Goal: Information Seeking & Learning: Check status

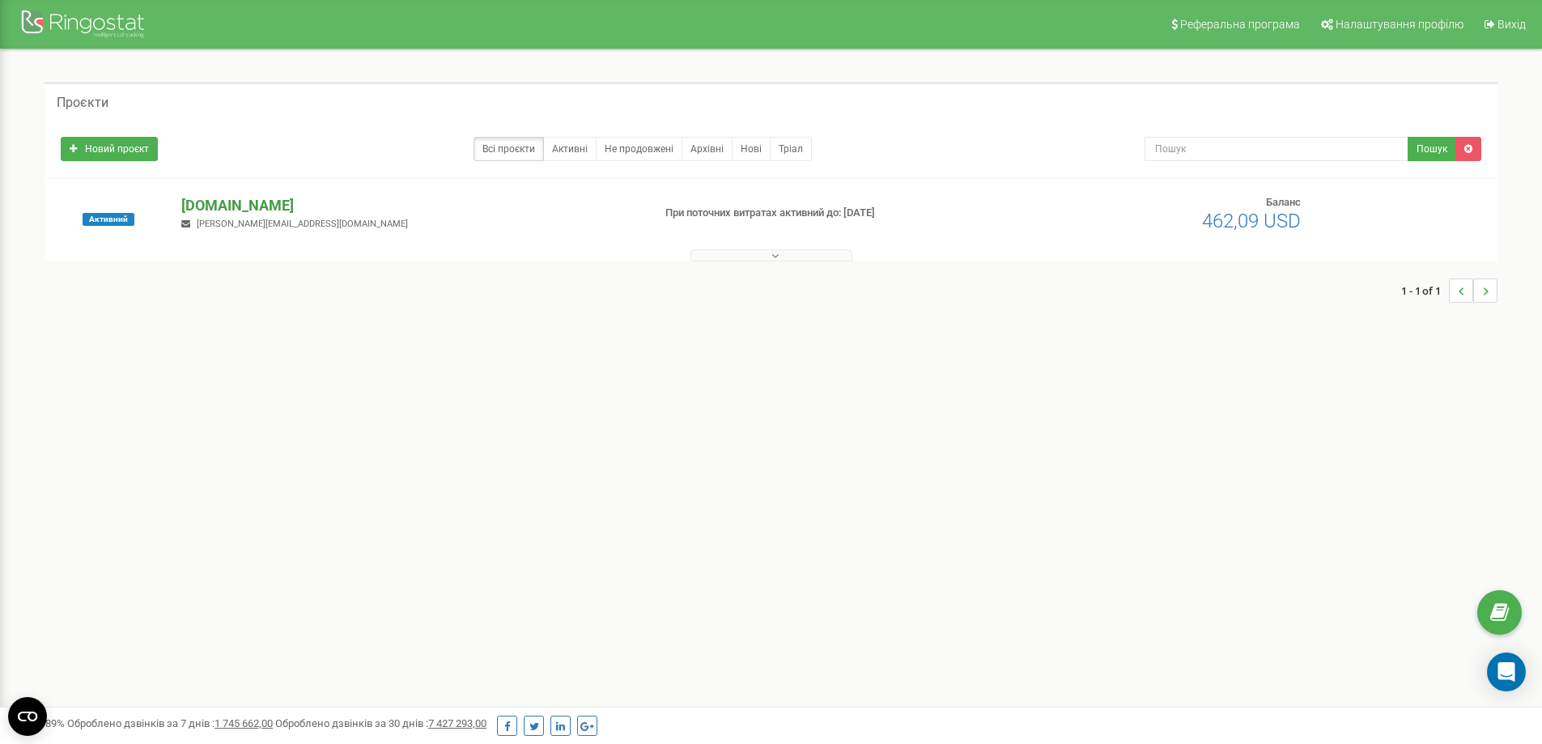
click at [256, 205] on p "[DOMAIN_NAME]" at bounding box center [409, 205] width 457 height 21
drag, startPoint x: 149, startPoint y: 301, endPoint x: 136, endPoint y: 296, distance: 14.1
click at [136, 296] on div at bounding box center [771, 286] width 1421 height 50
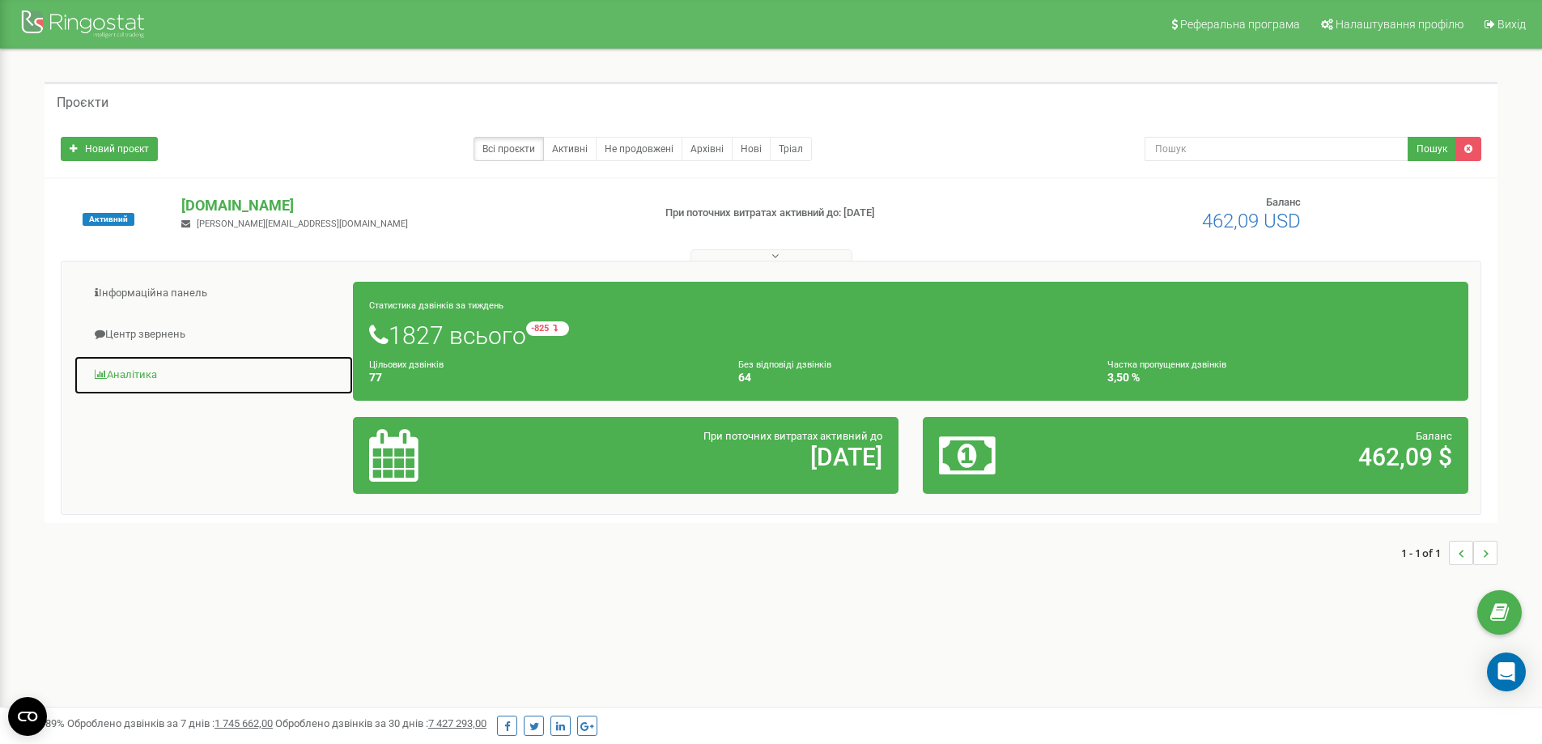
click at [174, 390] on link "Аналiтика" at bounding box center [214, 375] width 280 height 40
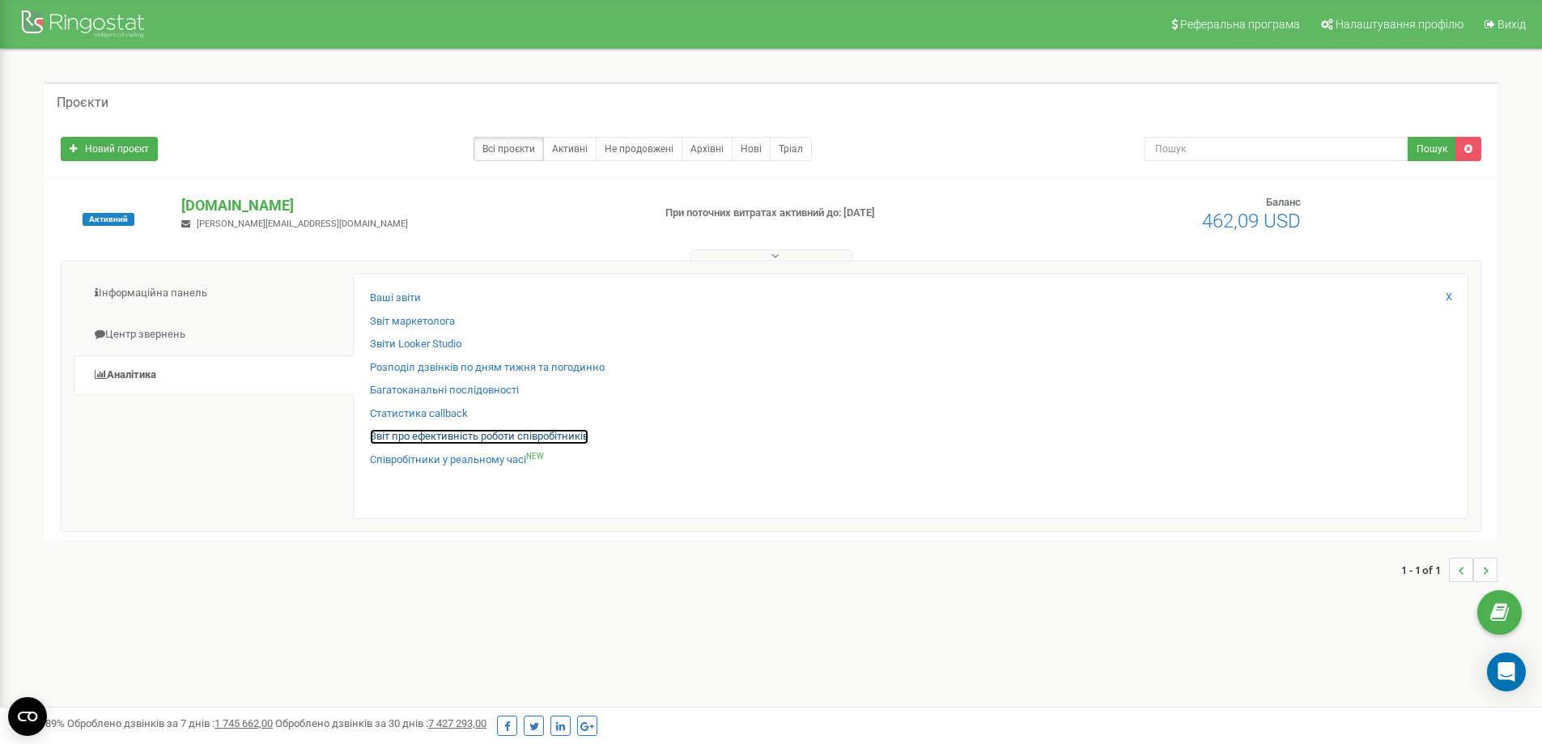
click at [457, 440] on link "Звіт про ефективність роботи співробітників" at bounding box center [479, 436] width 219 height 15
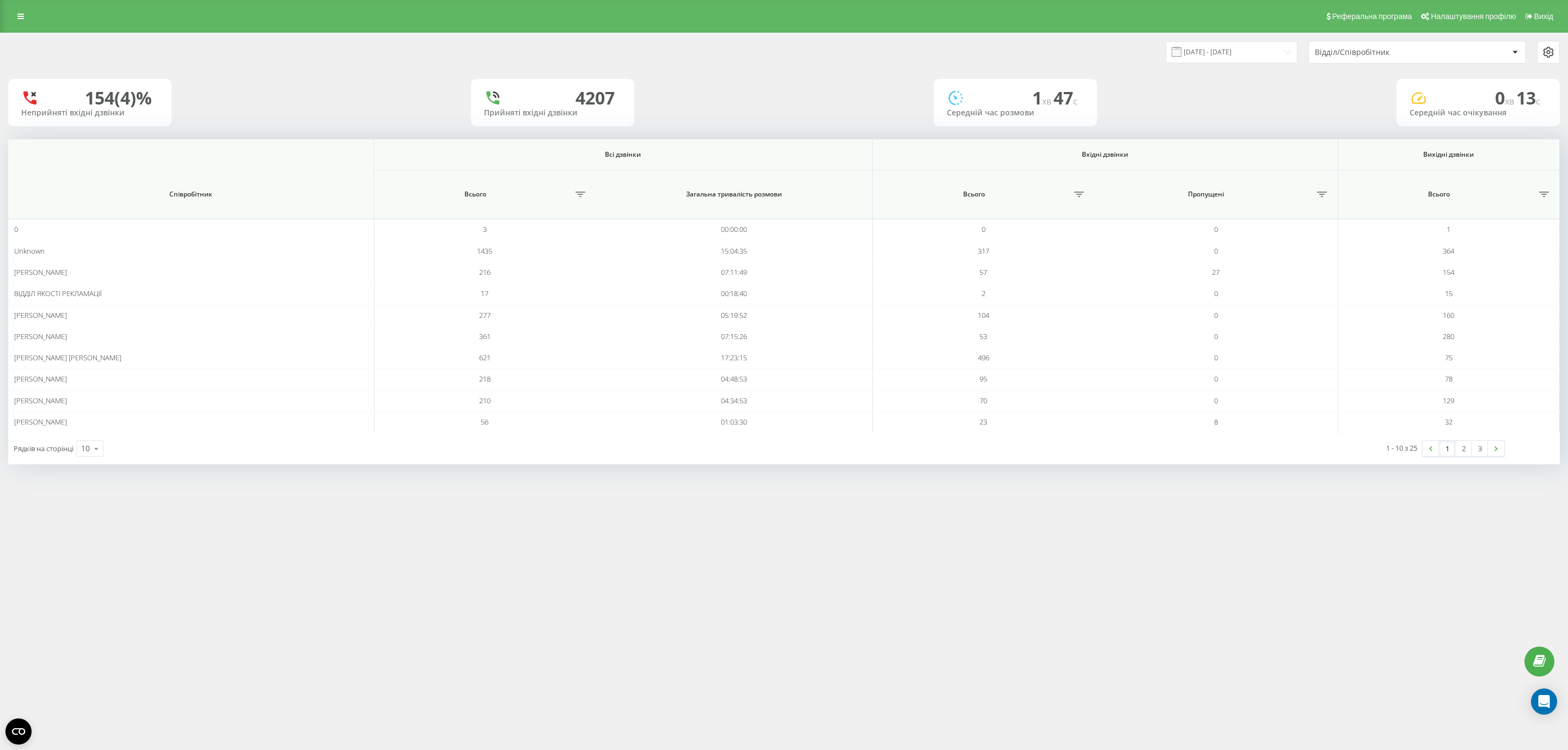
click at [113, 448] on div "Рядків на сторінці 10 10 25 50 100" at bounding box center [396, 448] width 776 height 32
click at [102, 456] on icon at bounding box center [96, 449] width 16 height 22
click at [93, 401] on div "25" at bounding box center [89, 401] width 26 height 15
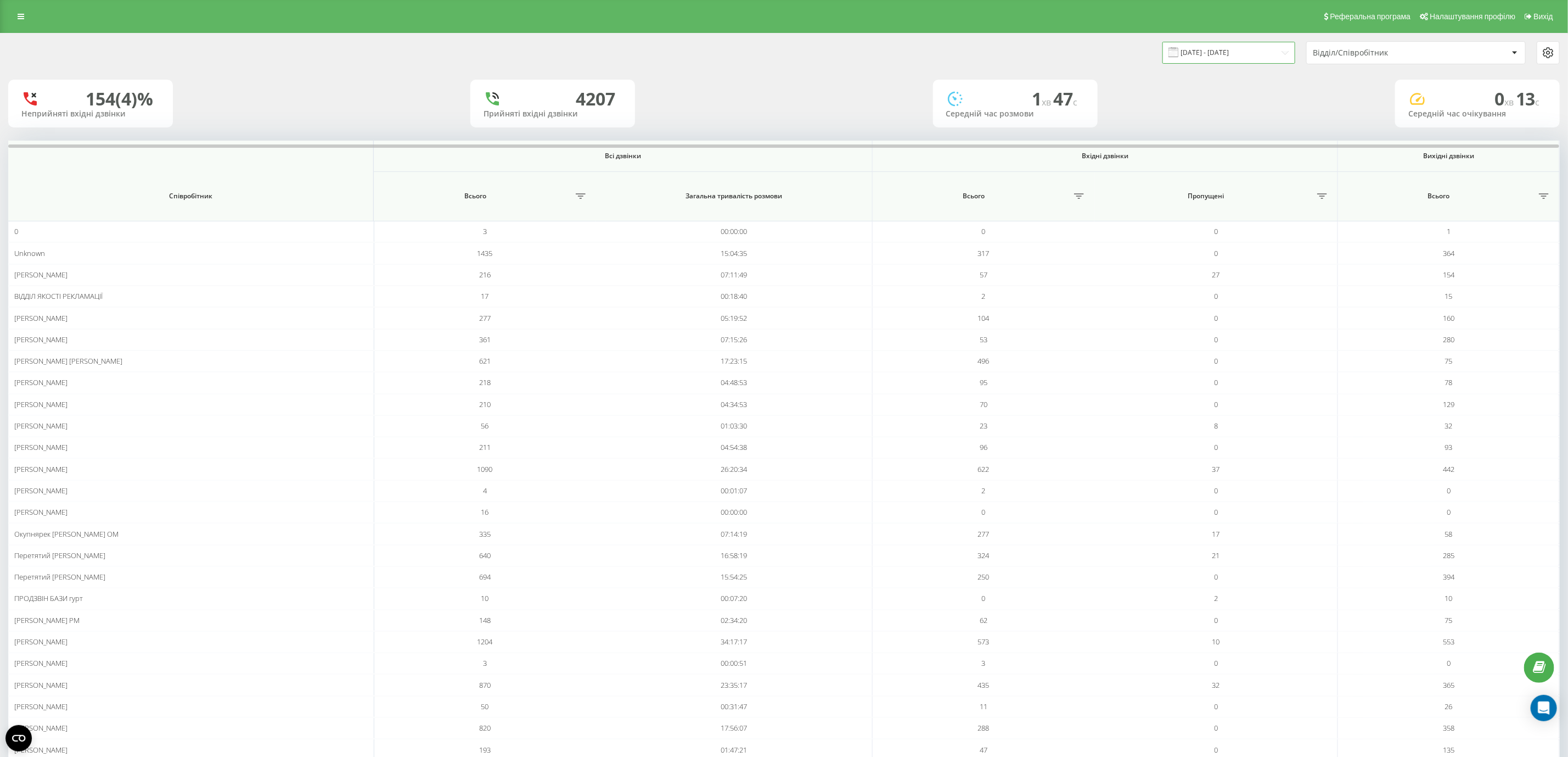
click at [1053, 54] on input "23.08.2025 - 23.09.2025" at bounding box center [1229, 53] width 133 height 22
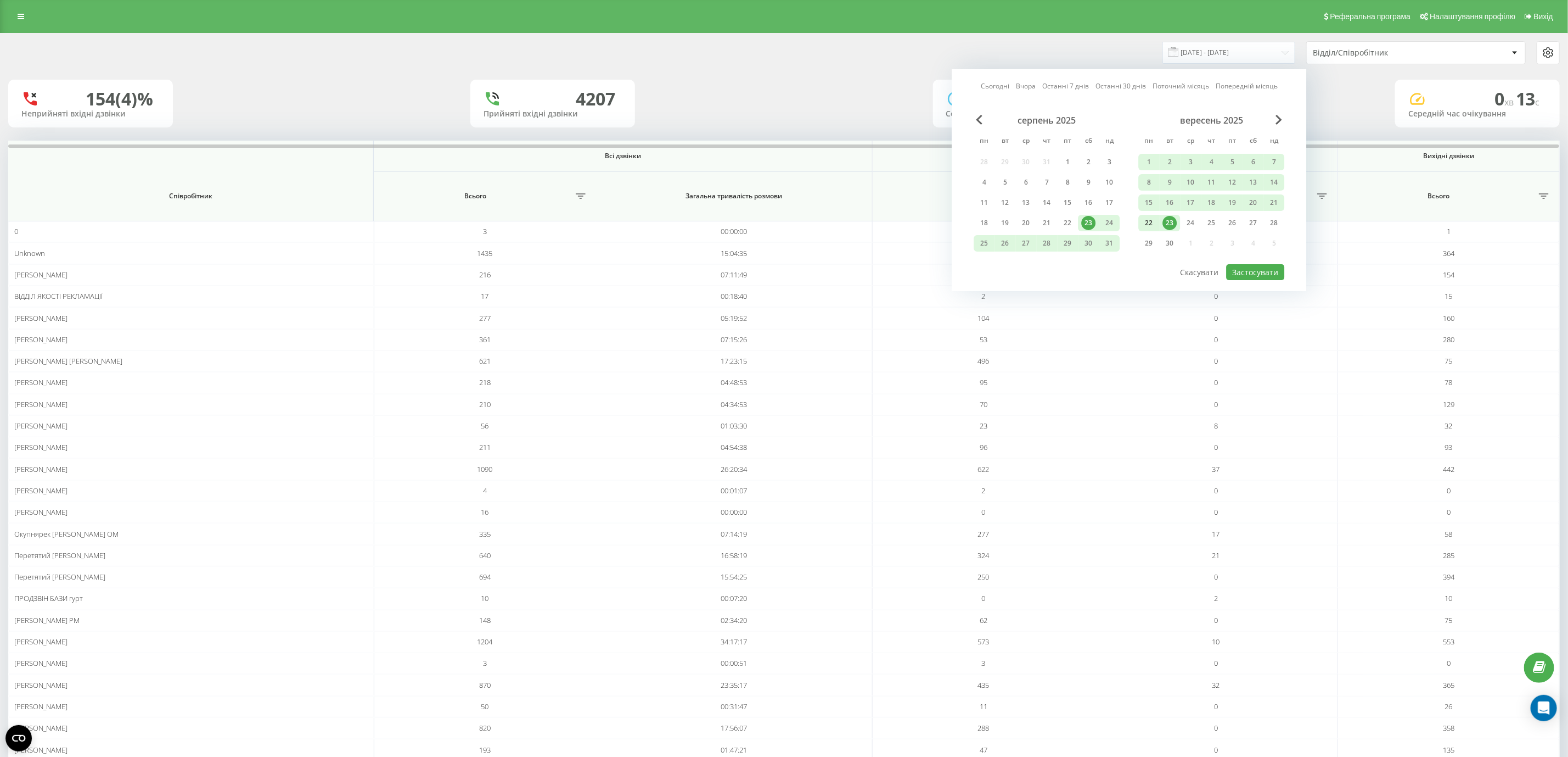
click at [1053, 219] on div "22" at bounding box center [1149, 222] width 14 height 14
click at [1053, 273] on button "Застосувати" at bounding box center [1255, 271] width 58 height 16
type input "22.09.2025 - 22.09.2025"
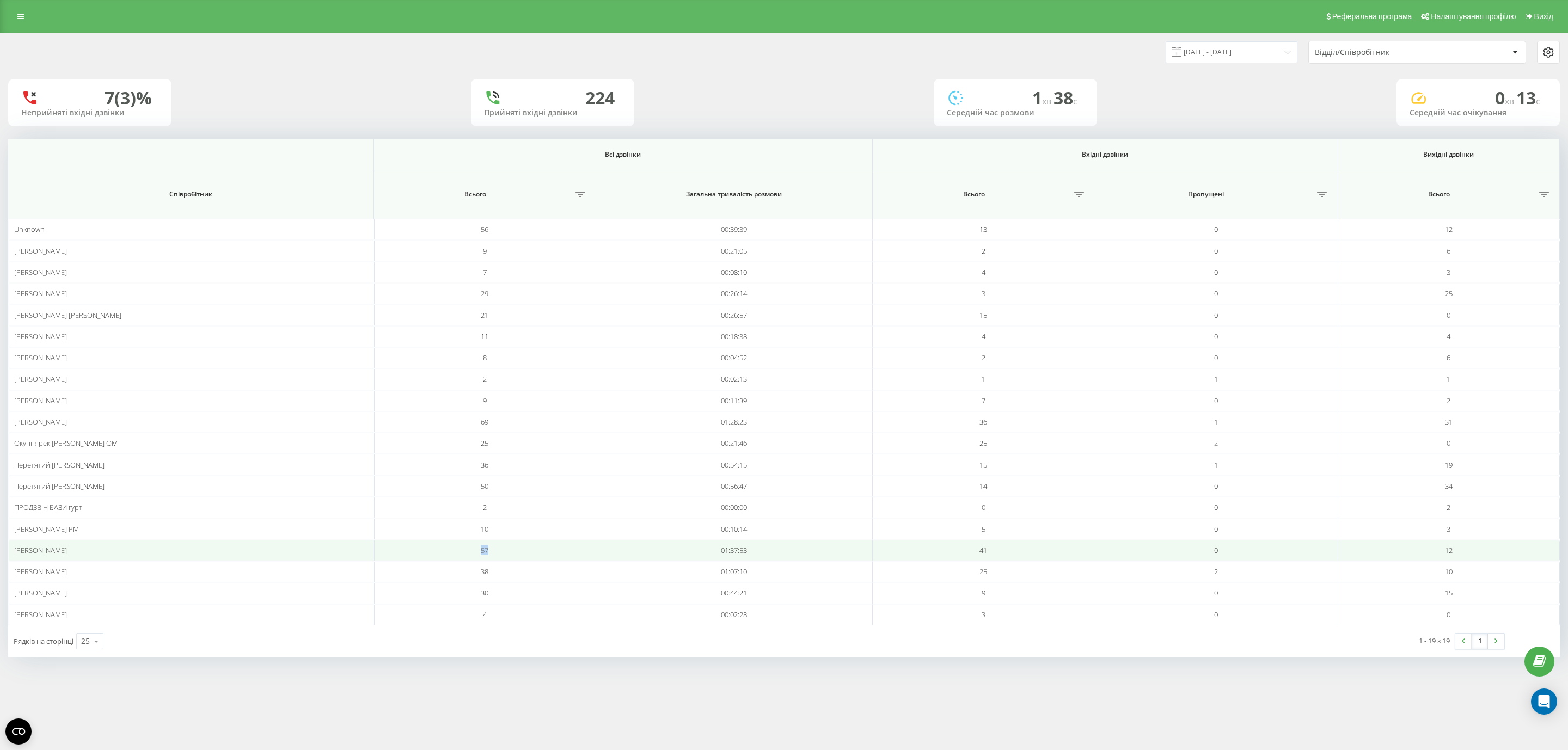
drag, startPoint x: 465, startPoint y: 554, endPoint x: 502, endPoint y: 556, distance: 37.1
click at [502, 499] on td "57" at bounding box center [485, 550] width 222 height 22
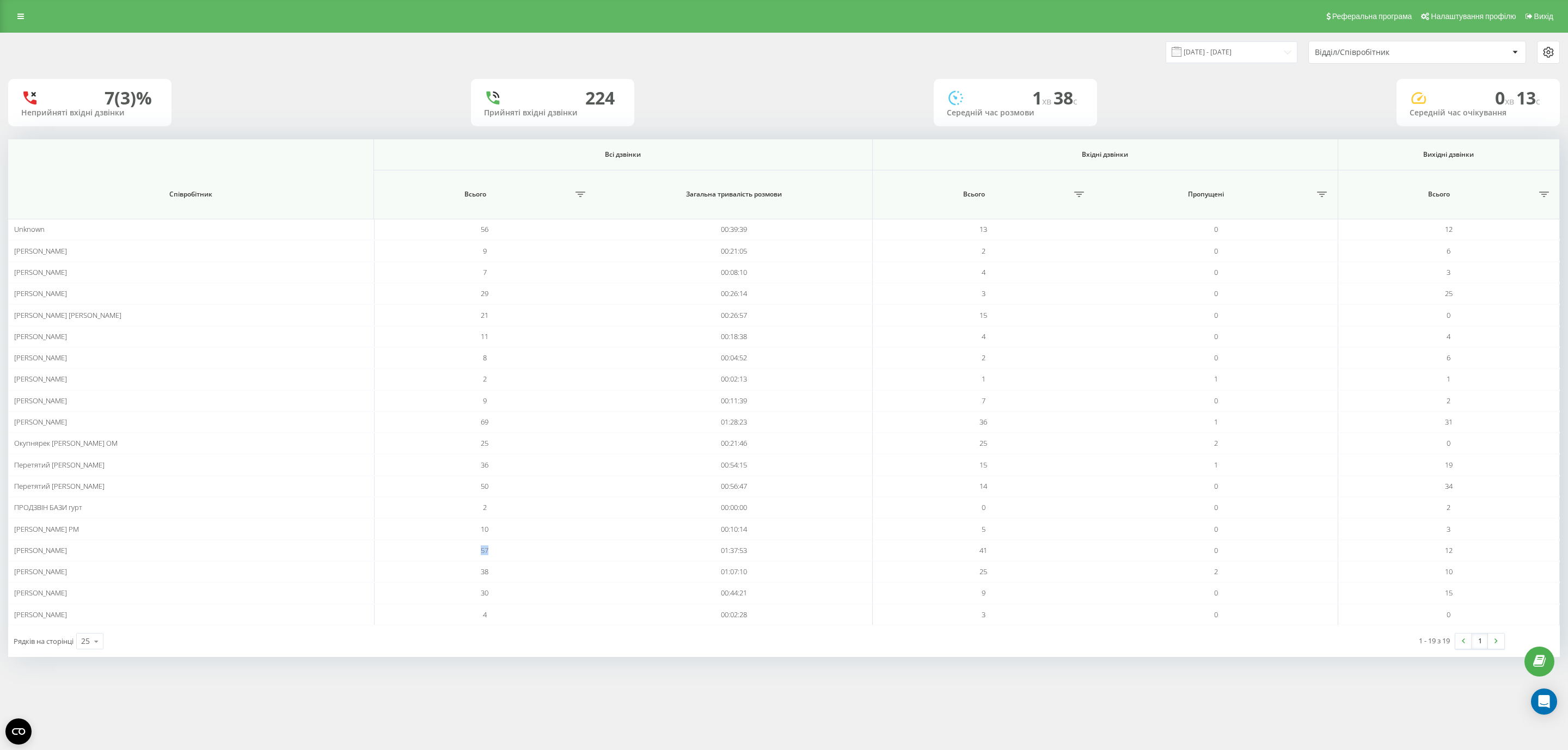
copy span "57"
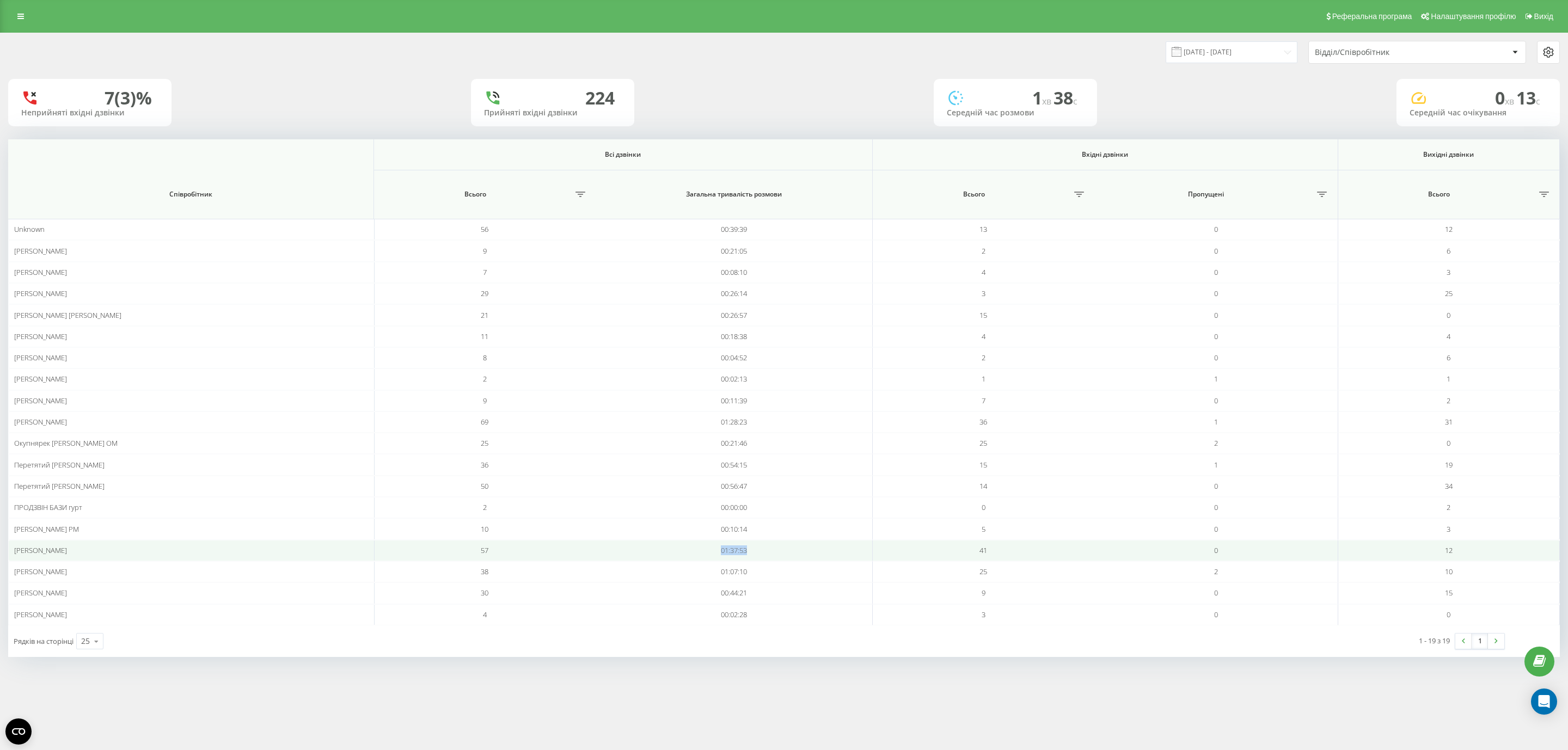
drag, startPoint x: 709, startPoint y: 556, endPoint x: 767, endPoint y: 556, distance: 58.0
click at [767, 499] on td "01:37:53" at bounding box center [734, 550] width 277 height 22
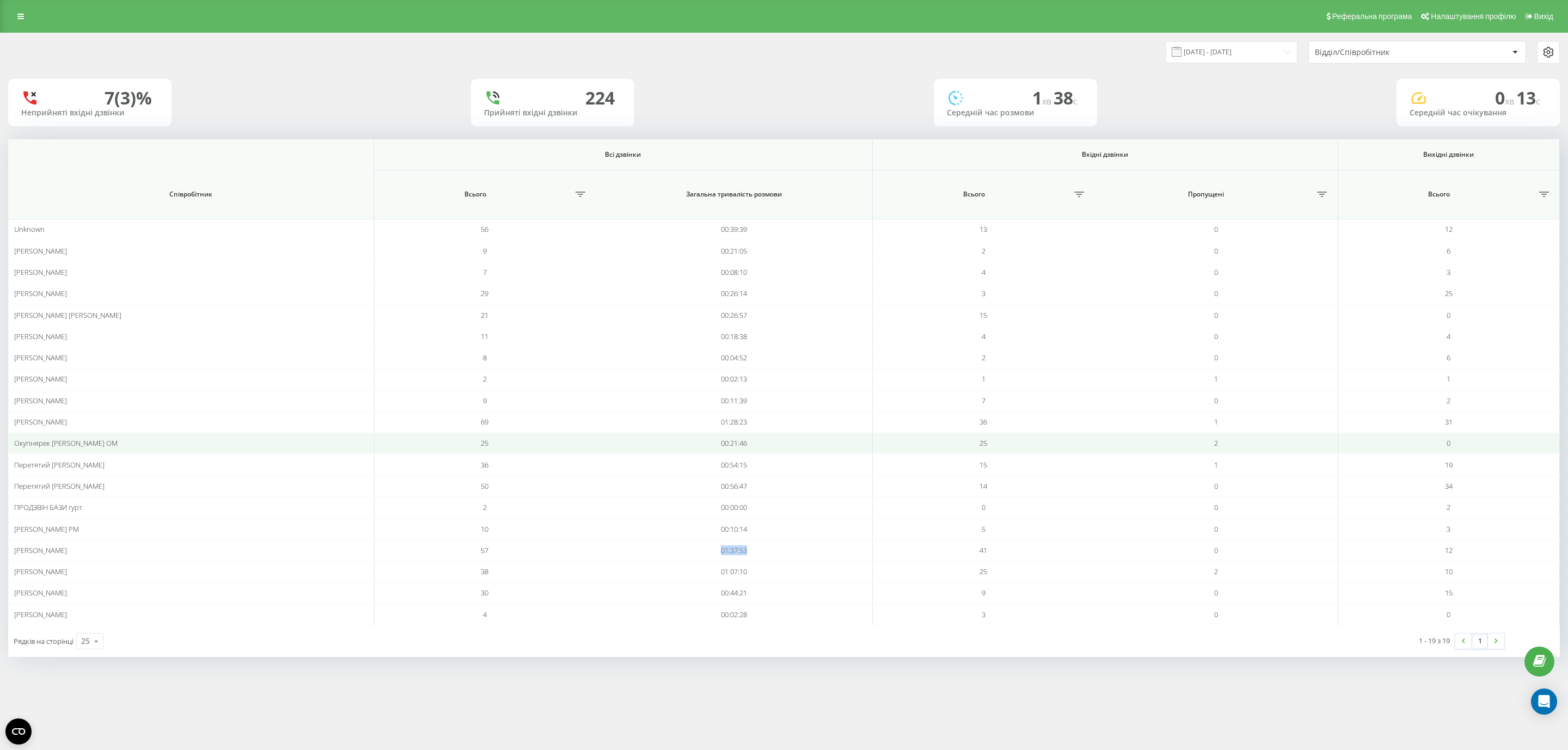
copy td "01:37:53"
